Goal: Task Accomplishment & Management: Manage account settings

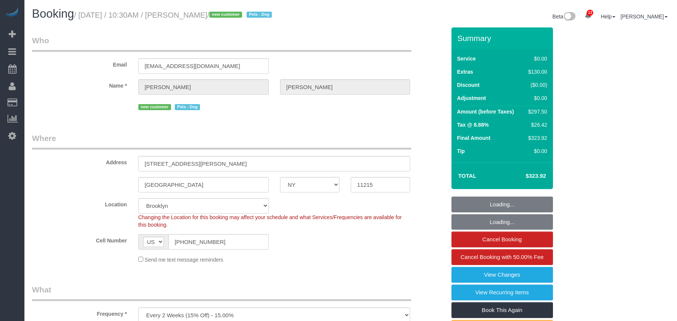
select select "NY"
select select "2"
select select "number:89"
select select "number:90"
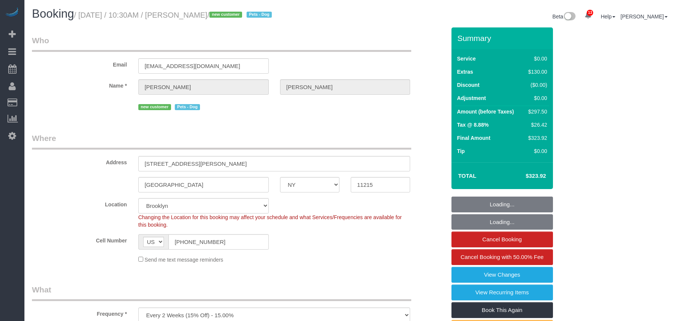
select select "number:13"
select select "number:7"
click at [82, 13] on small "/ September 06, 2025 / 10:30AM / Miranda Lampke / new customer Pets - Dog" at bounding box center [174, 15] width 200 height 8
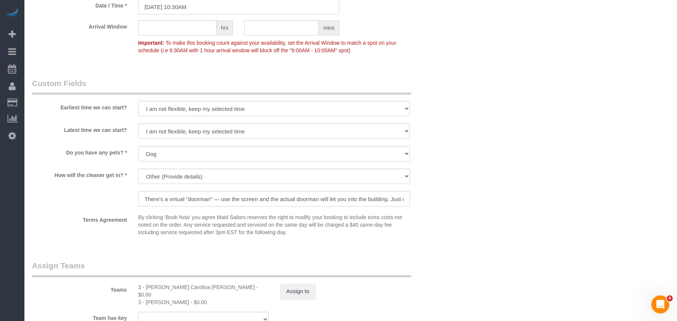
scroll to position [903, 0]
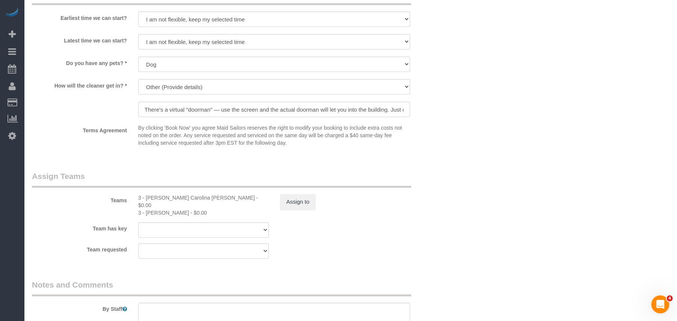
click at [159, 209] on div "3 - Geraldin Bastidas - $0.00" at bounding box center [203, 213] width 130 height 8
copy div "Geraldin"
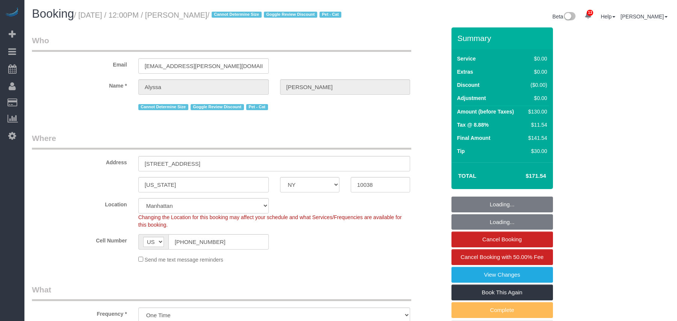
select select "NY"
select select "number:59"
select select "number:77"
select select "number:14"
select select "number:6"
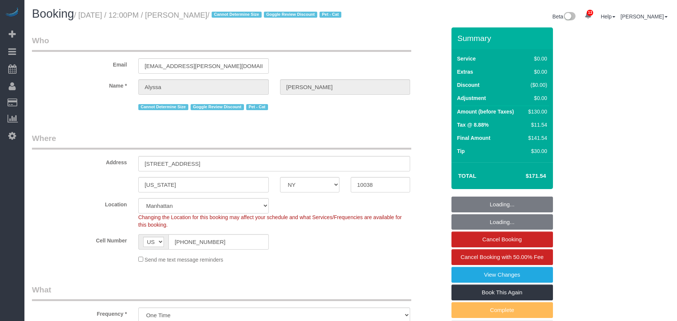
select select "object:1008"
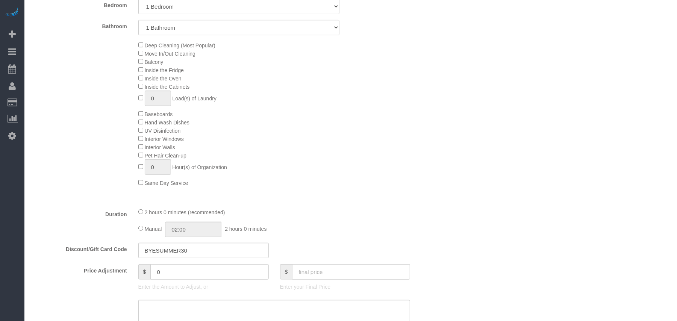
select select "string:stripe-pm_1RG6Xa4VGloSiKo7ObQklfvo"
select select "spot1"
select select "1"
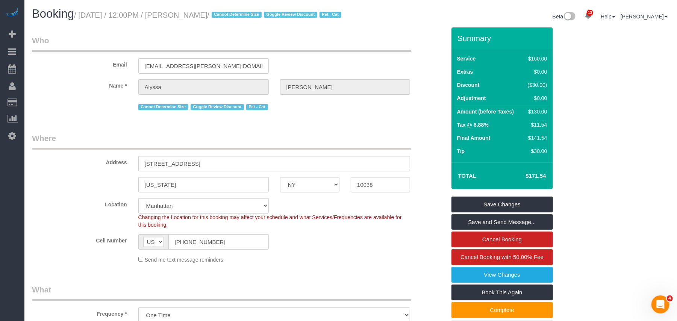
drag, startPoint x: 235, startPoint y: 17, endPoint x: 83, endPoint y: 17, distance: 152.3
click at [83, 17] on small "/ September 06, 2025 / 12:00PM / Alyssa Brady / Cannot Determine Size Goggle Re…" at bounding box center [209, 15] width 270 height 8
copy small "September 06, 2025 / 12:00PM / Alyssa Brady"
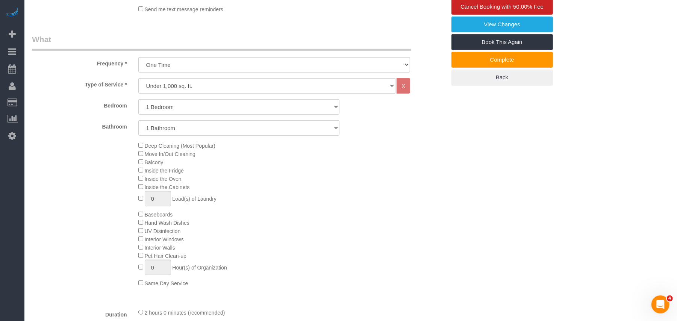
scroll to position [301, 0]
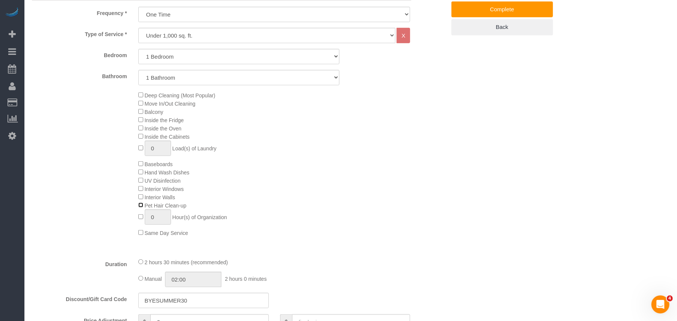
select select "spot40"
select select "spot79"
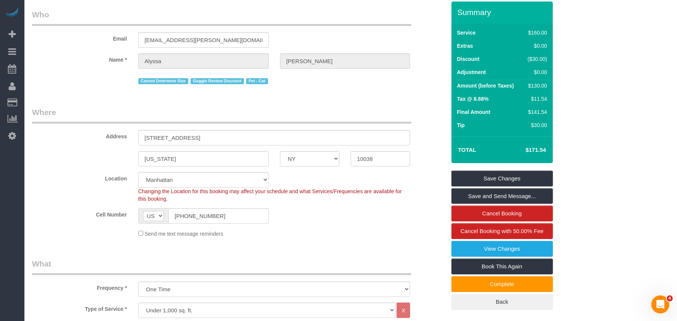
scroll to position [50, 0]
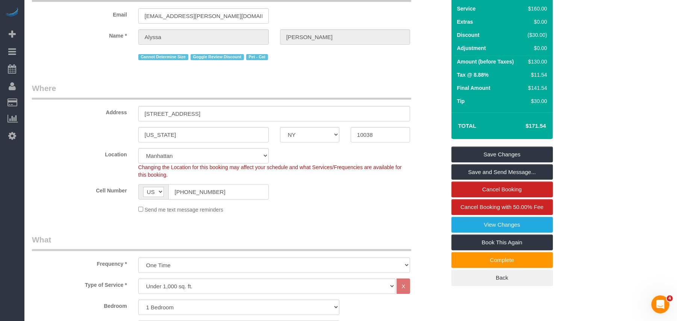
click at [197, 197] on input "[PHONE_NUMBER]" at bounding box center [218, 191] width 100 height 15
click at [195, 199] on input "[PHONE_NUMBER]" at bounding box center [218, 191] width 100 height 15
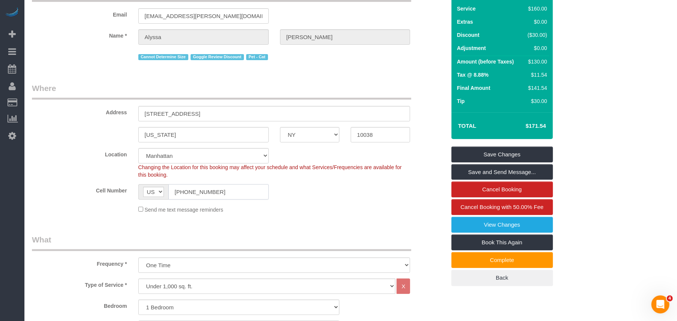
click at [195, 199] on input "[PHONE_NUMBER]" at bounding box center [218, 191] width 100 height 15
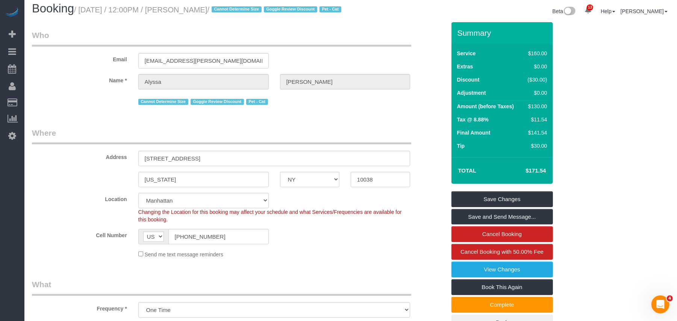
scroll to position [0, 0]
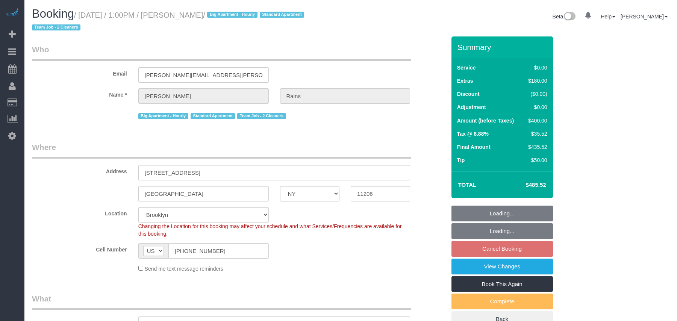
select select "NY"
select select "2"
select select "number:89"
select select "number:90"
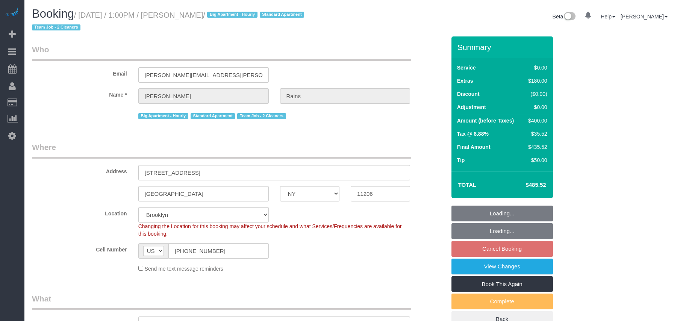
select select "number:15"
select select "number:5"
select select "object:889"
select select "spot6"
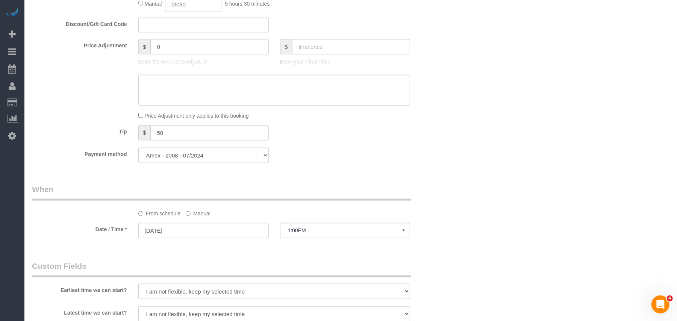
scroll to position [602, 0]
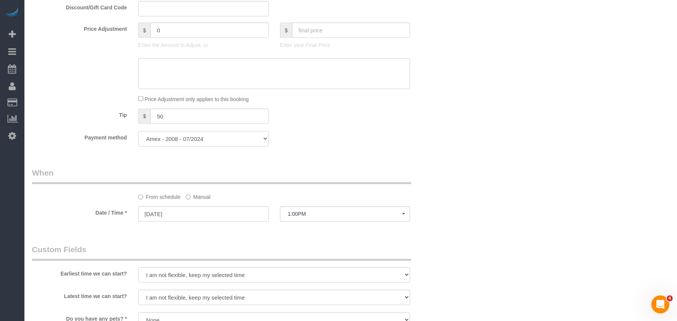
click at [211, 137] on select "Amex - 2008 - 07/2024 Add Credit Card ─────────────── Cash Check Paypal" at bounding box center [203, 138] width 130 height 15
select select "string:stripe"
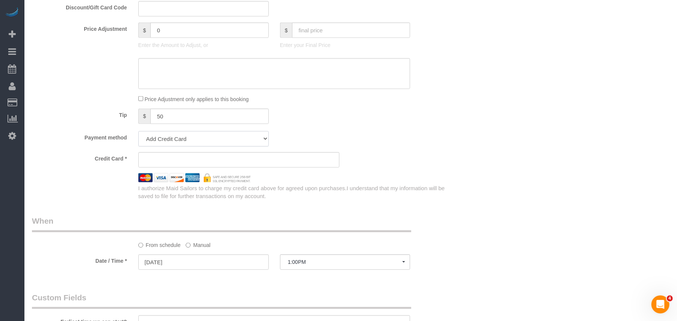
scroll to position [650, 0]
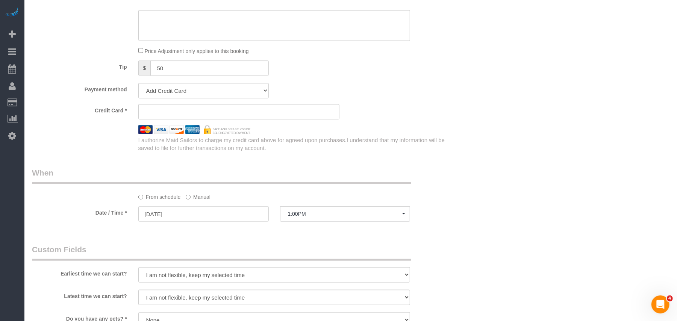
click at [413, 134] on div at bounding box center [238, 129] width 425 height 9
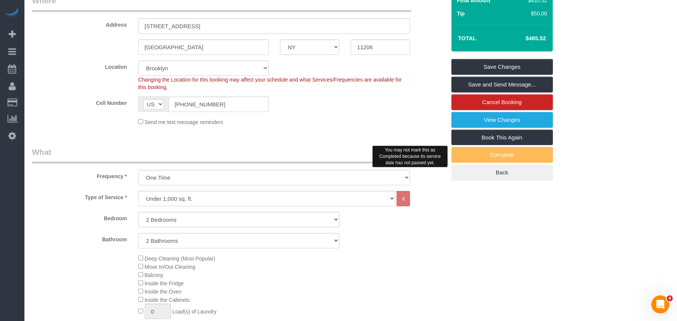
scroll to position [98, 0]
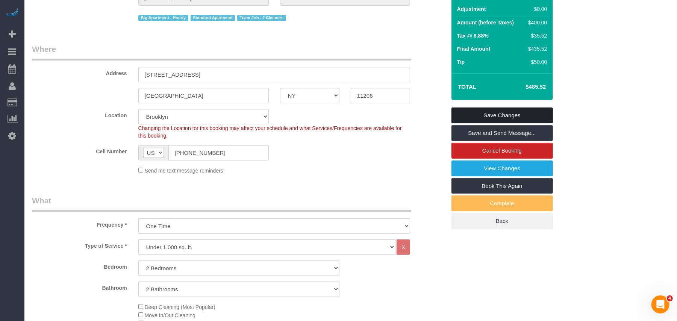
click at [505, 115] on link "Save Changes" at bounding box center [503, 116] width 102 height 16
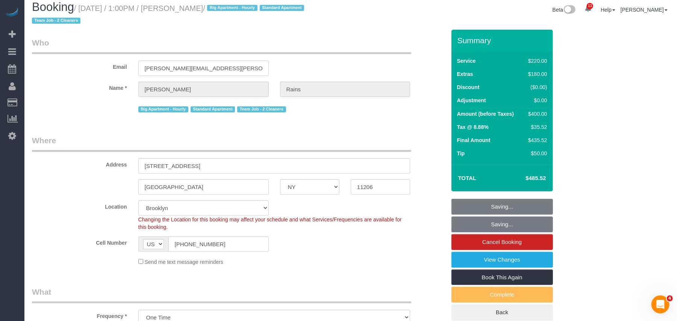
scroll to position [0, 0]
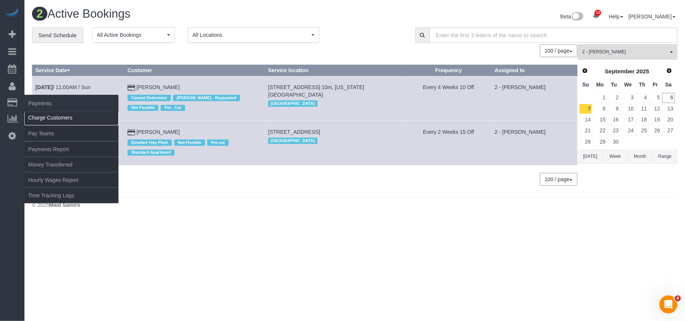
click at [45, 121] on link "Charge Customers" at bounding box center [71, 117] width 94 height 15
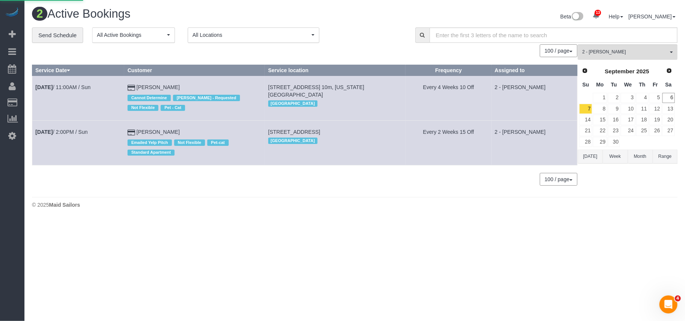
select select
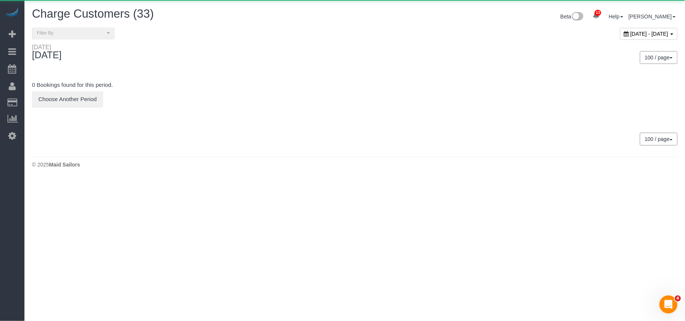
click at [630, 35] on span "[DATE] - [DATE]" at bounding box center [649, 34] width 38 height 6
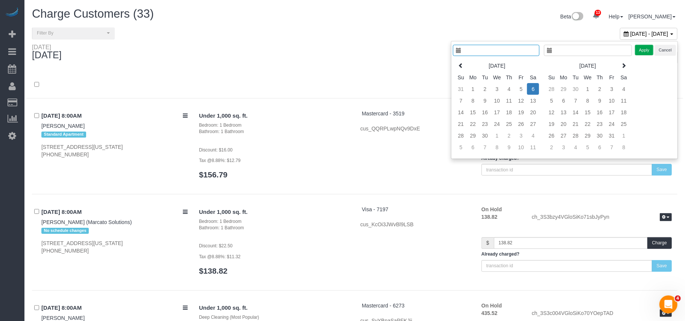
type input "**********"
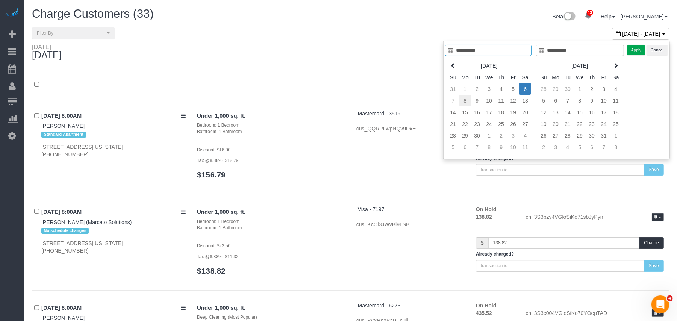
type input "**********"
click at [465, 99] on td "8" at bounding box center [465, 101] width 12 height 12
type input "**********"
click at [465, 99] on td "8" at bounding box center [465, 101] width 12 height 12
type input "**********"
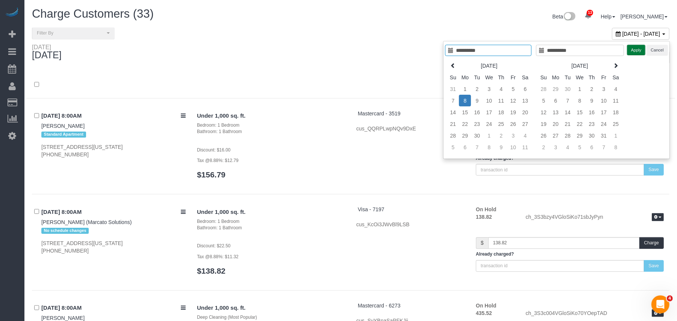
click at [639, 49] on button "Apply" at bounding box center [636, 50] width 19 height 11
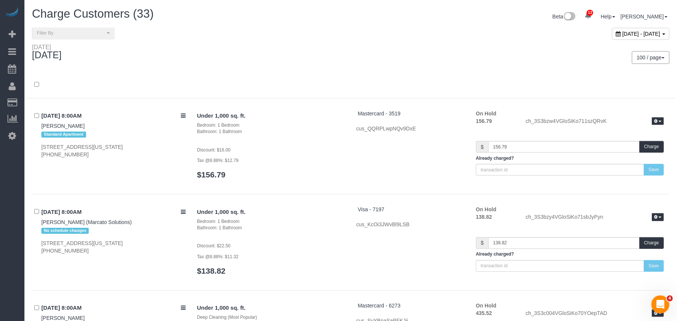
click at [332, 56] on div "[DATE]" at bounding box center [188, 54] width 325 height 20
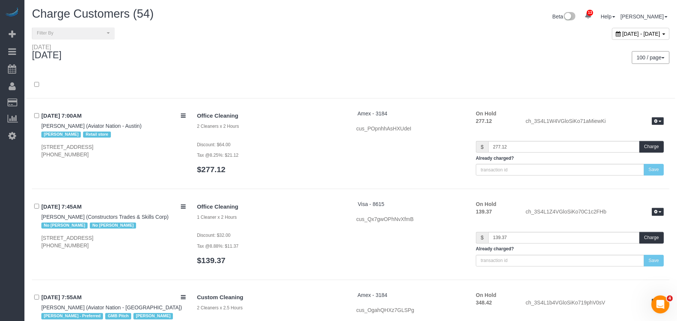
scroll to position [4445, 0]
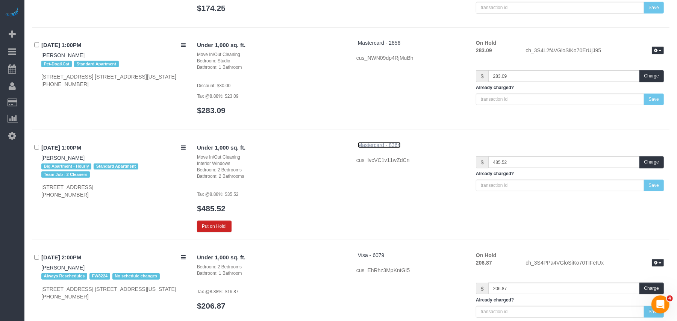
click at [401, 146] on span "Mastercard - 8364" at bounding box center [379, 145] width 43 height 6
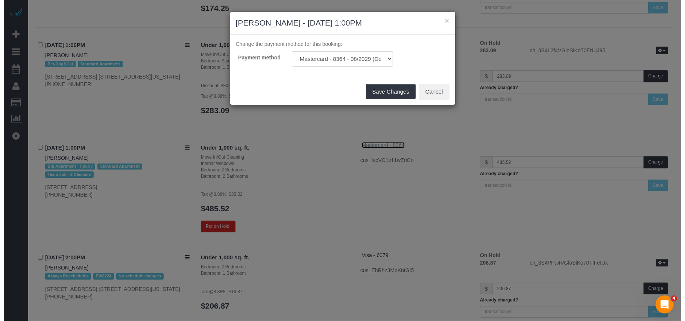
scroll to position [4443, 0]
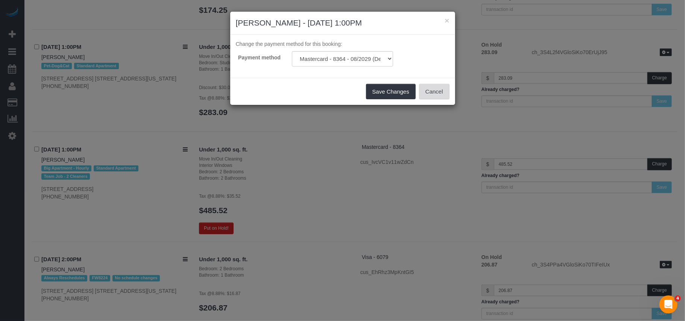
click at [439, 95] on button "Cancel" at bounding box center [434, 92] width 30 height 16
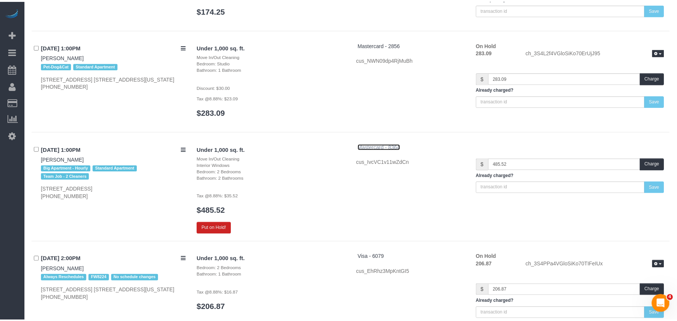
scroll to position [4445, 0]
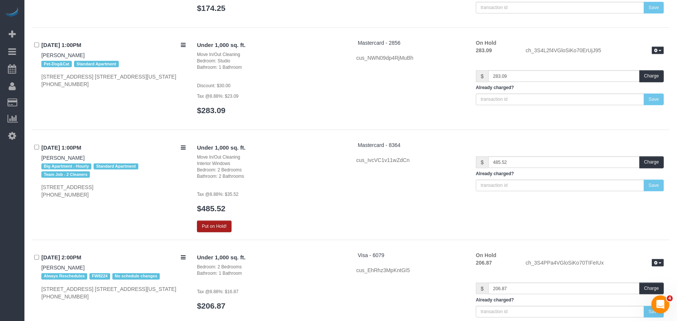
click at [227, 228] on button "Put on Hold!" at bounding box center [214, 227] width 35 height 12
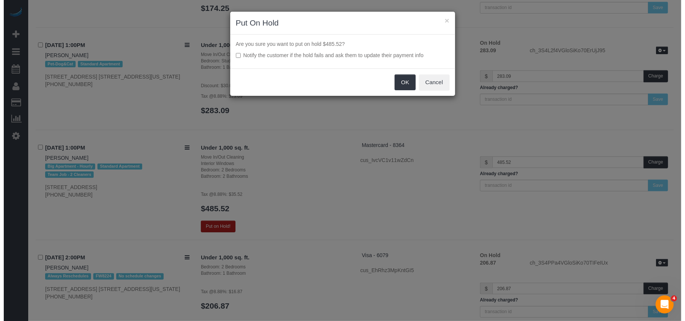
scroll to position [4443, 0]
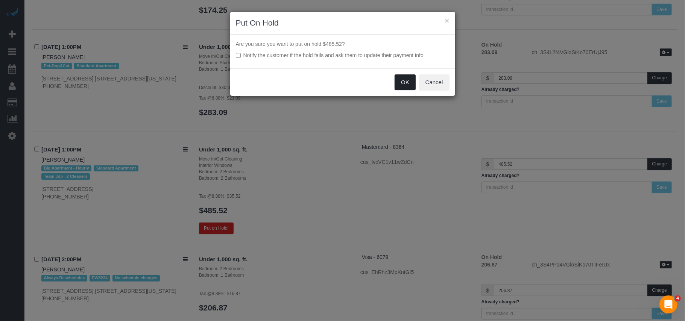
click at [405, 88] on button "OK" at bounding box center [405, 82] width 21 height 16
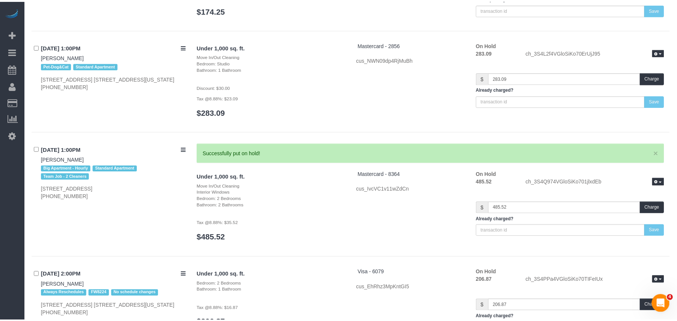
scroll to position [4445, 0]
